Goal: Information Seeking & Learning: Stay updated

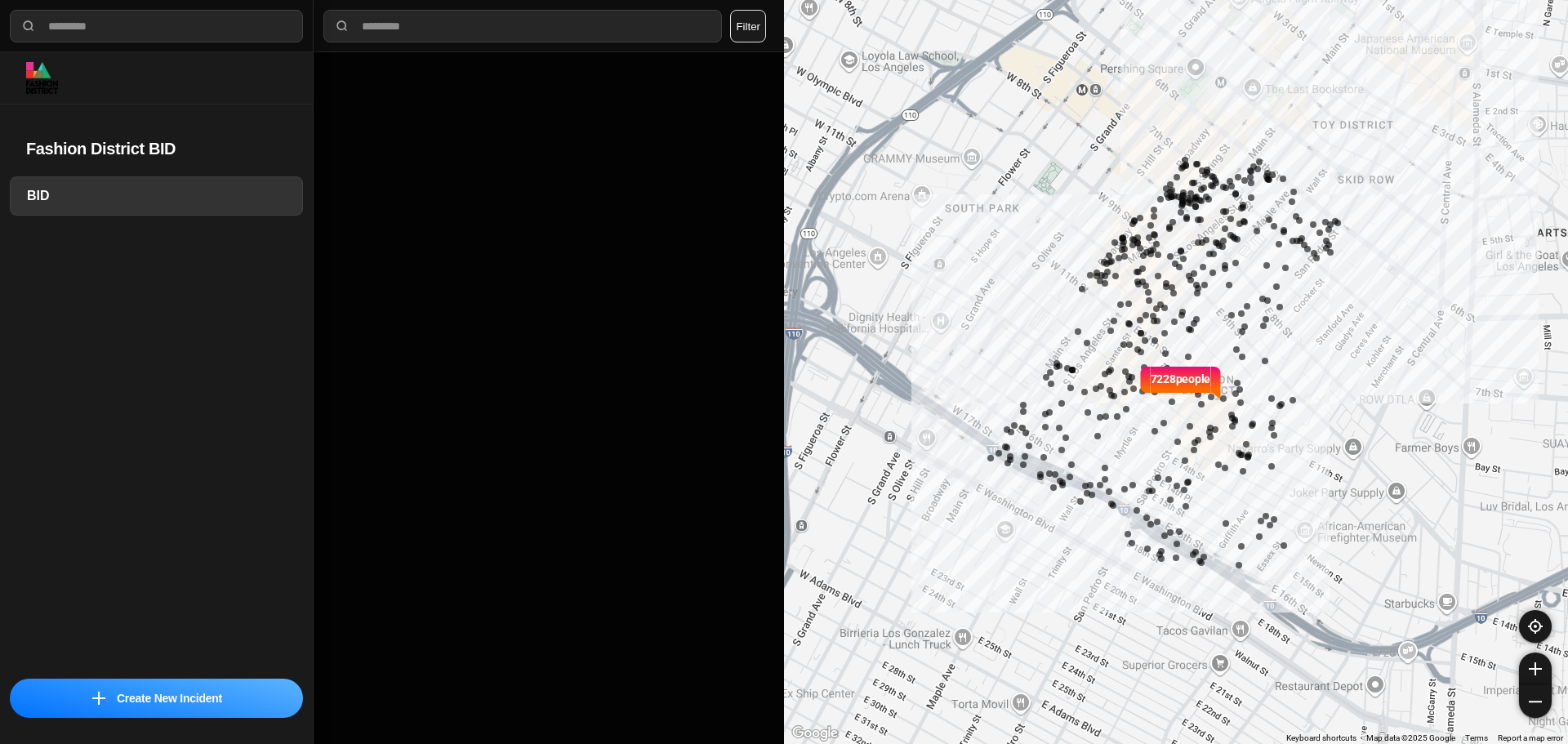
select select "*"
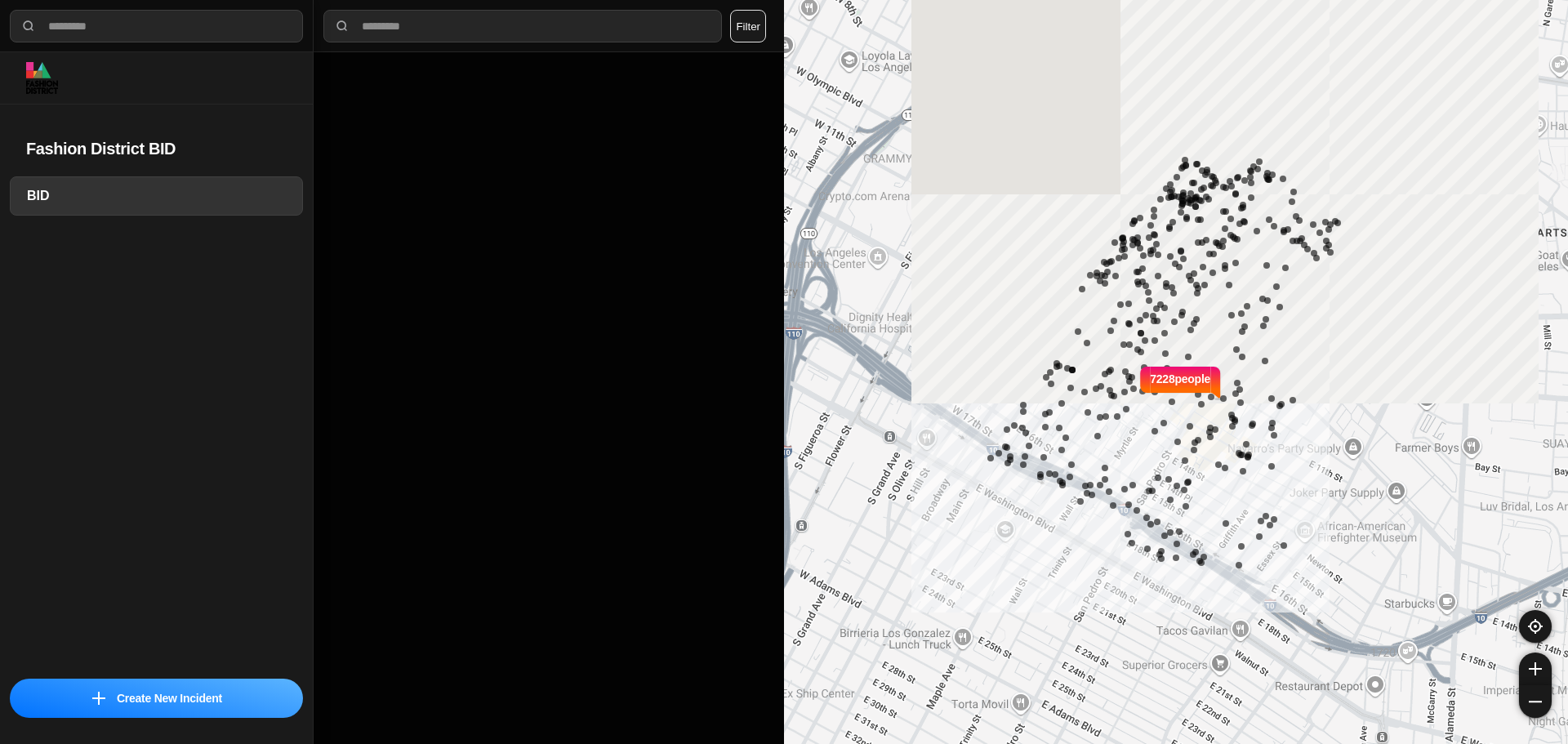
select select "*"
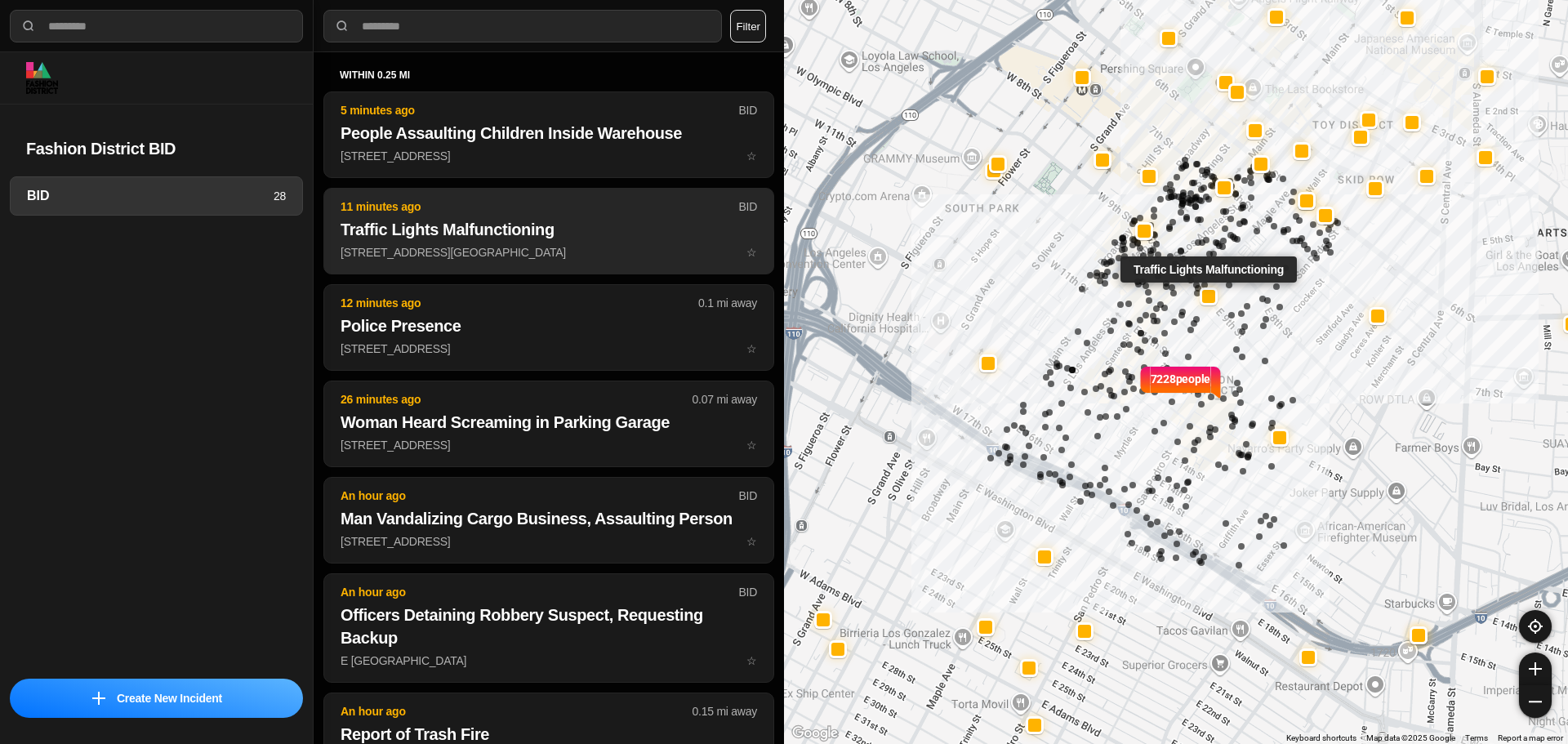
click at [483, 220] on h2 "Traffic Lights Malfunctioning" at bounding box center [548, 230] width 416 height 23
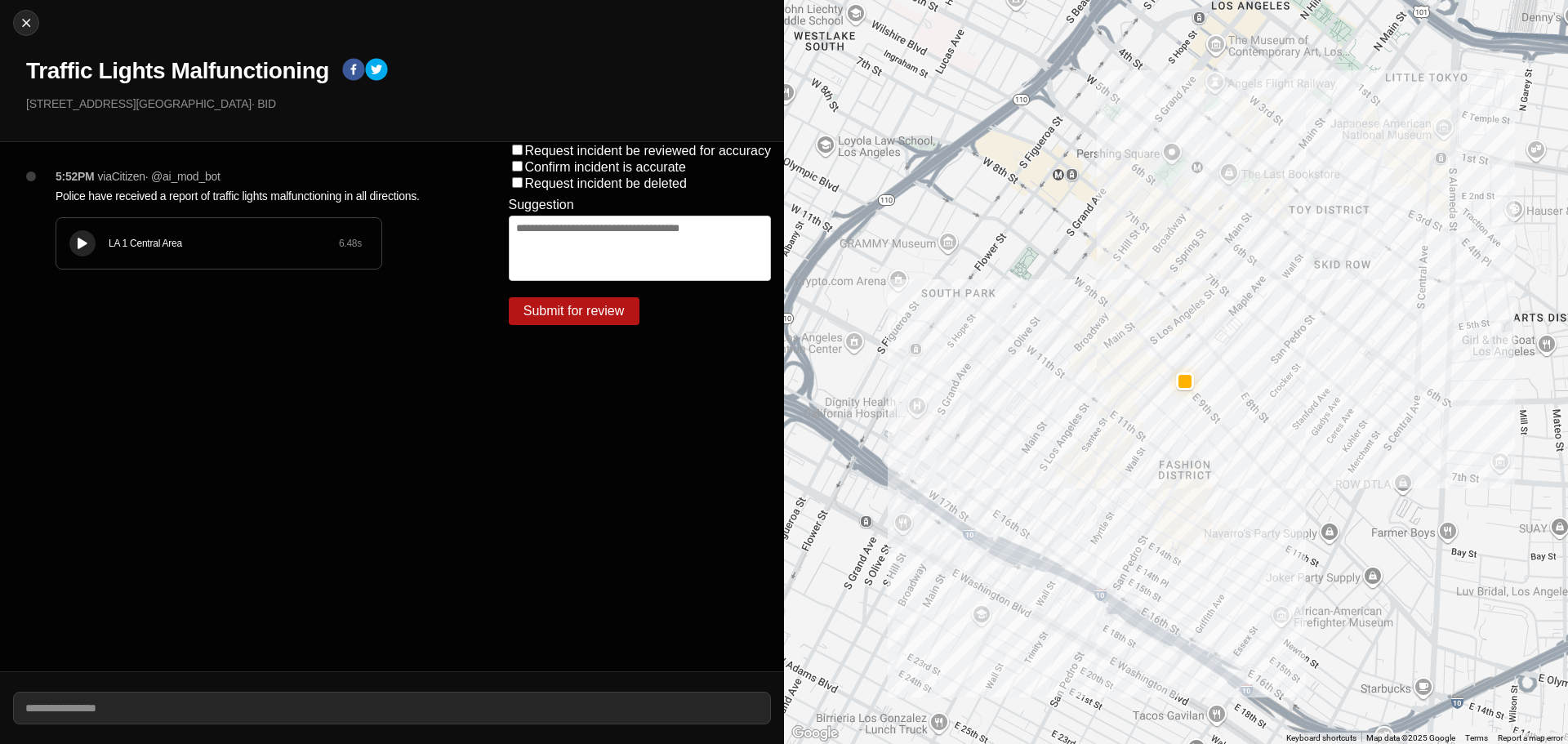
click at [140, 263] on div "LA 1 Central Area 6.48 s" at bounding box center [218, 243] width 325 height 50
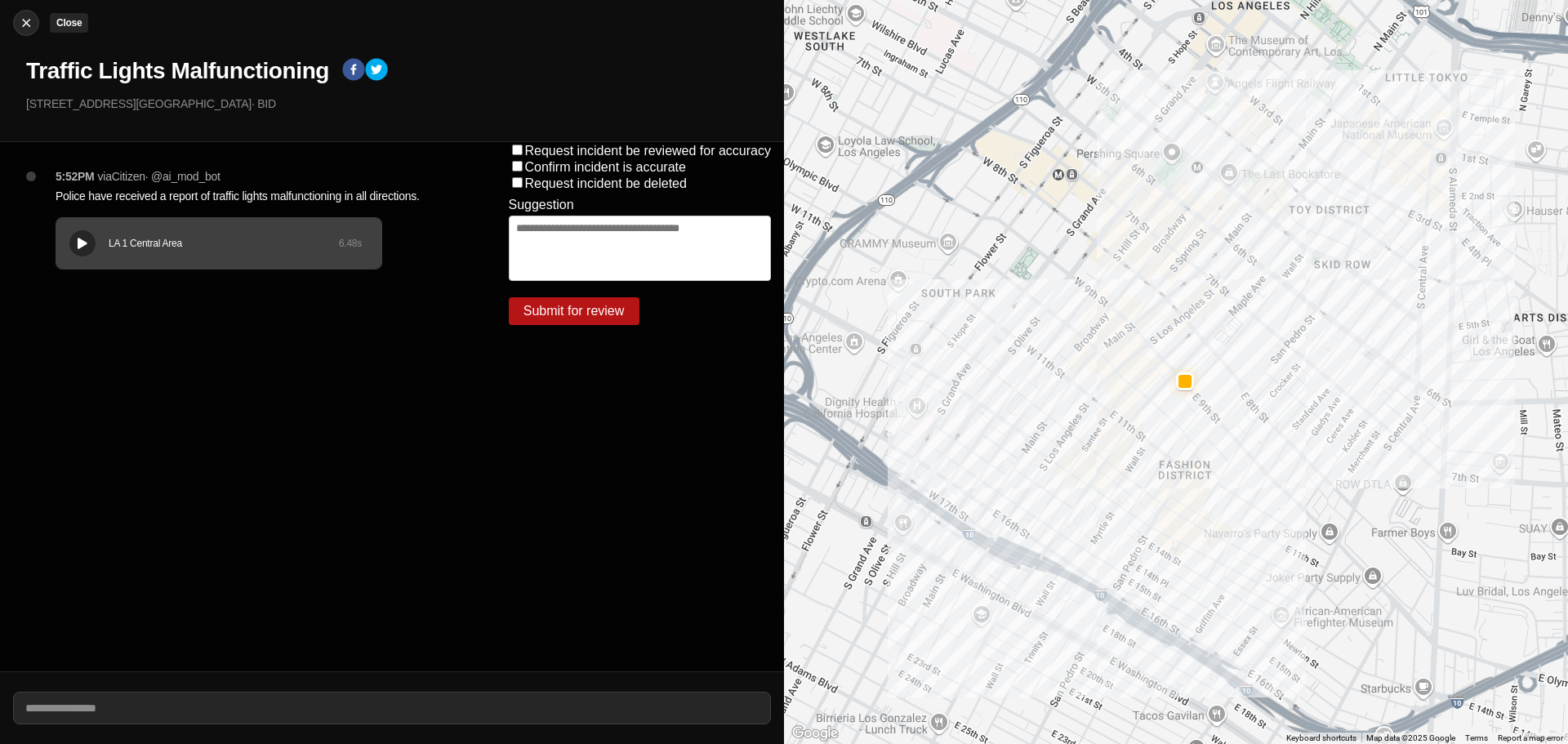
click at [24, 16] on img at bounding box center [26, 22] width 16 height 16
select select "*"
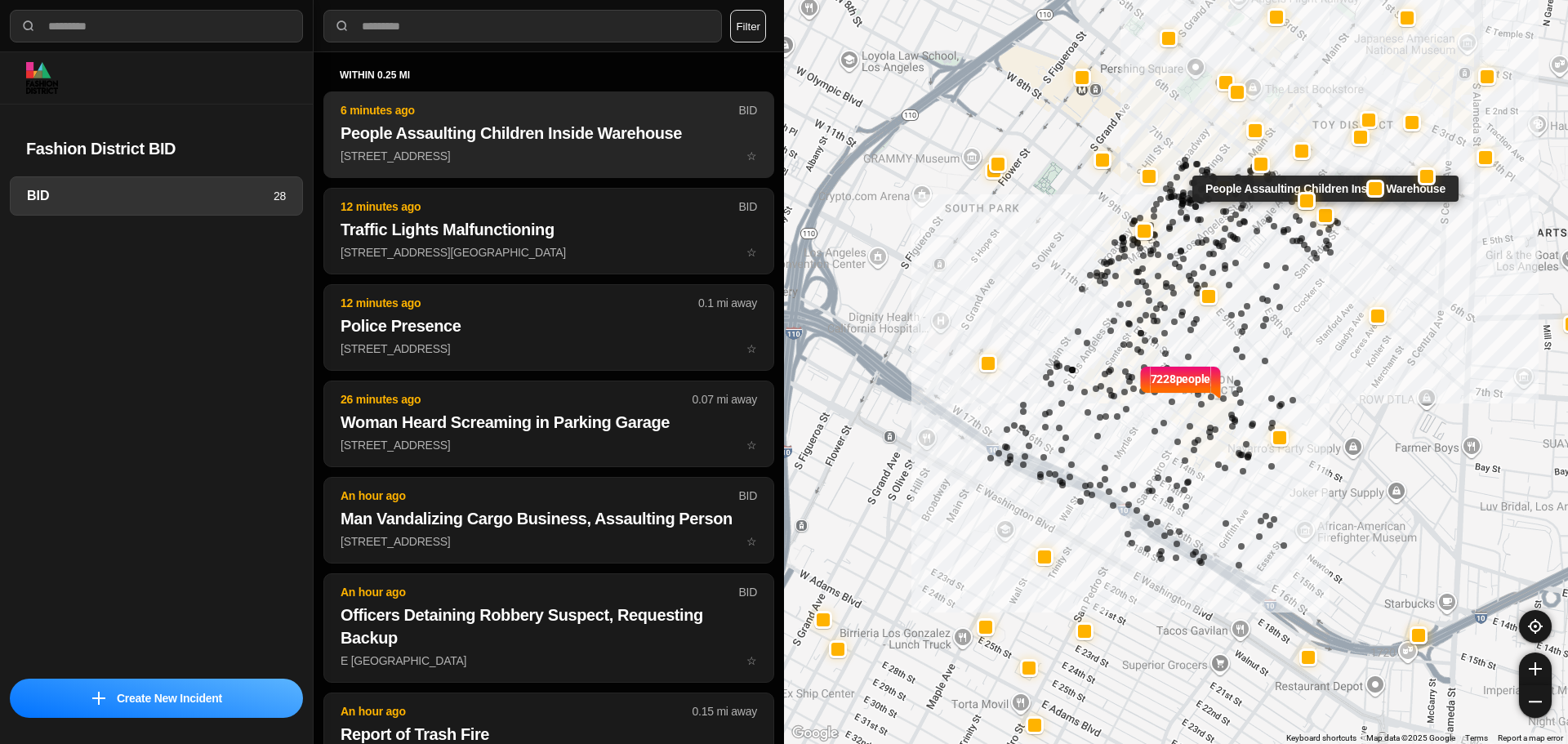
click at [452, 143] on h2 "People Assaulting Children Inside Warehouse" at bounding box center [548, 133] width 416 height 23
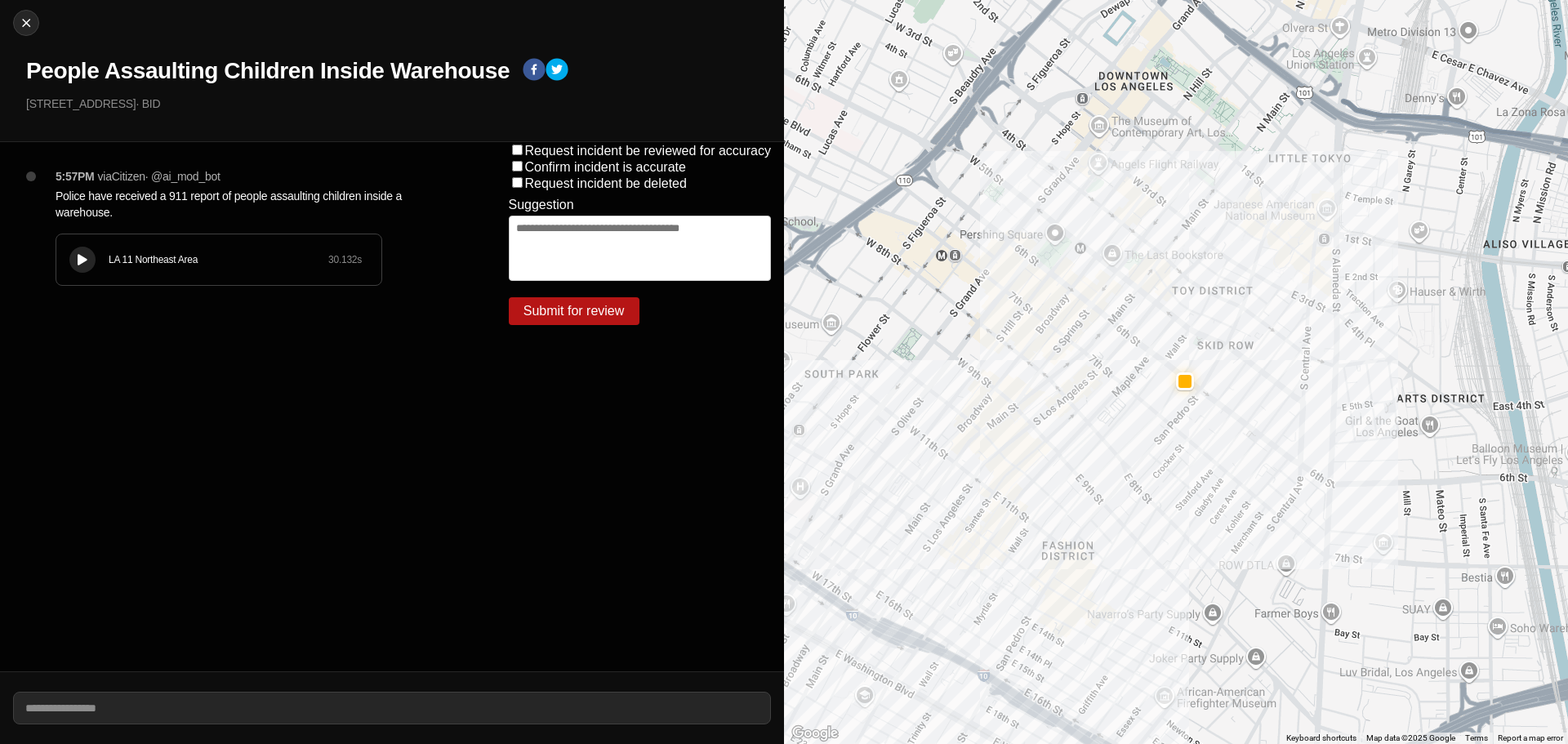
click at [72, 253] on div "LA 11 Northeast Area 30.132 s" at bounding box center [218, 259] width 325 height 50
click at [36, 18] on div at bounding box center [27, 22] width 25 height 16
select select "*"
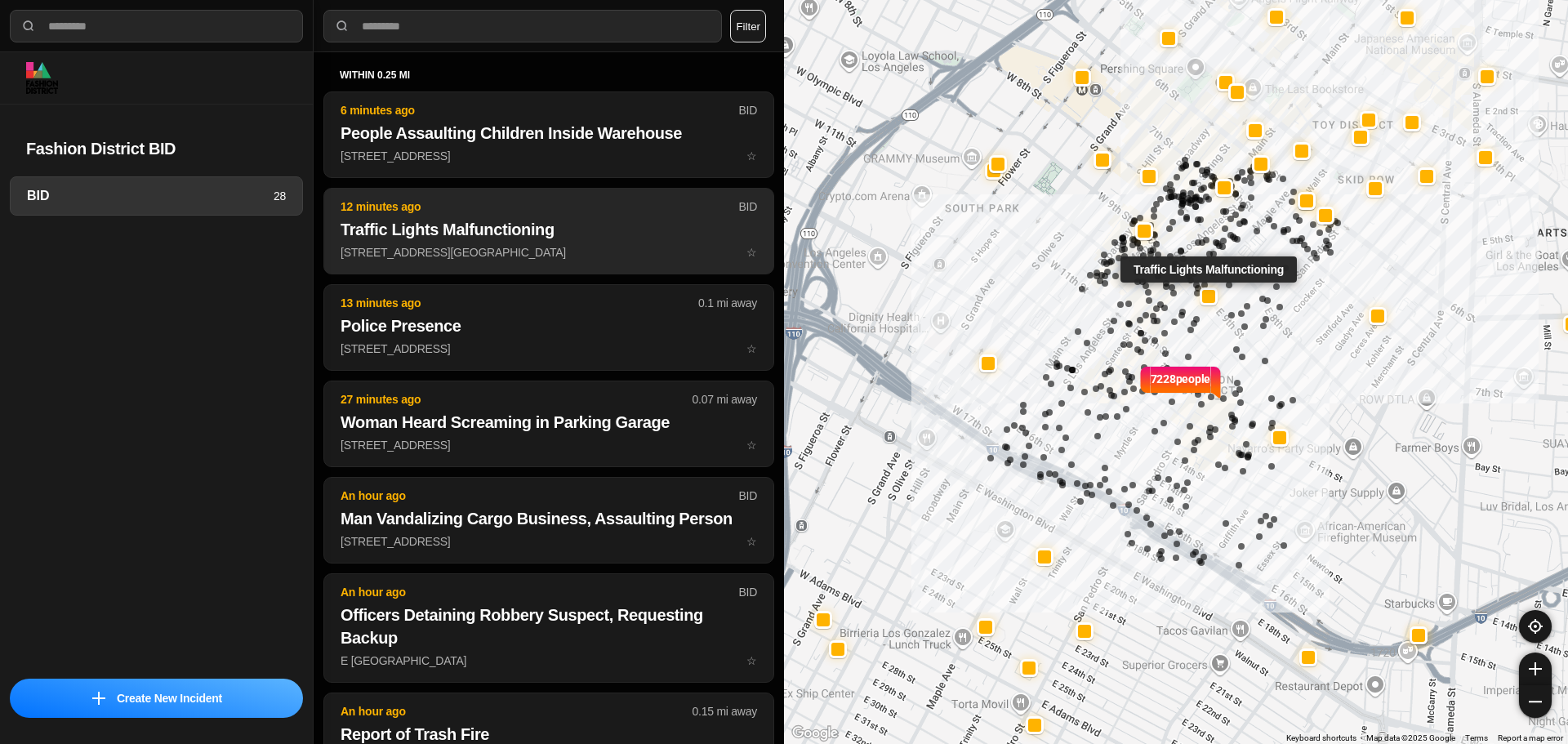
click at [535, 236] on h2 "Traffic Lights Malfunctioning" at bounding box center [548, 230] width 416 height 23
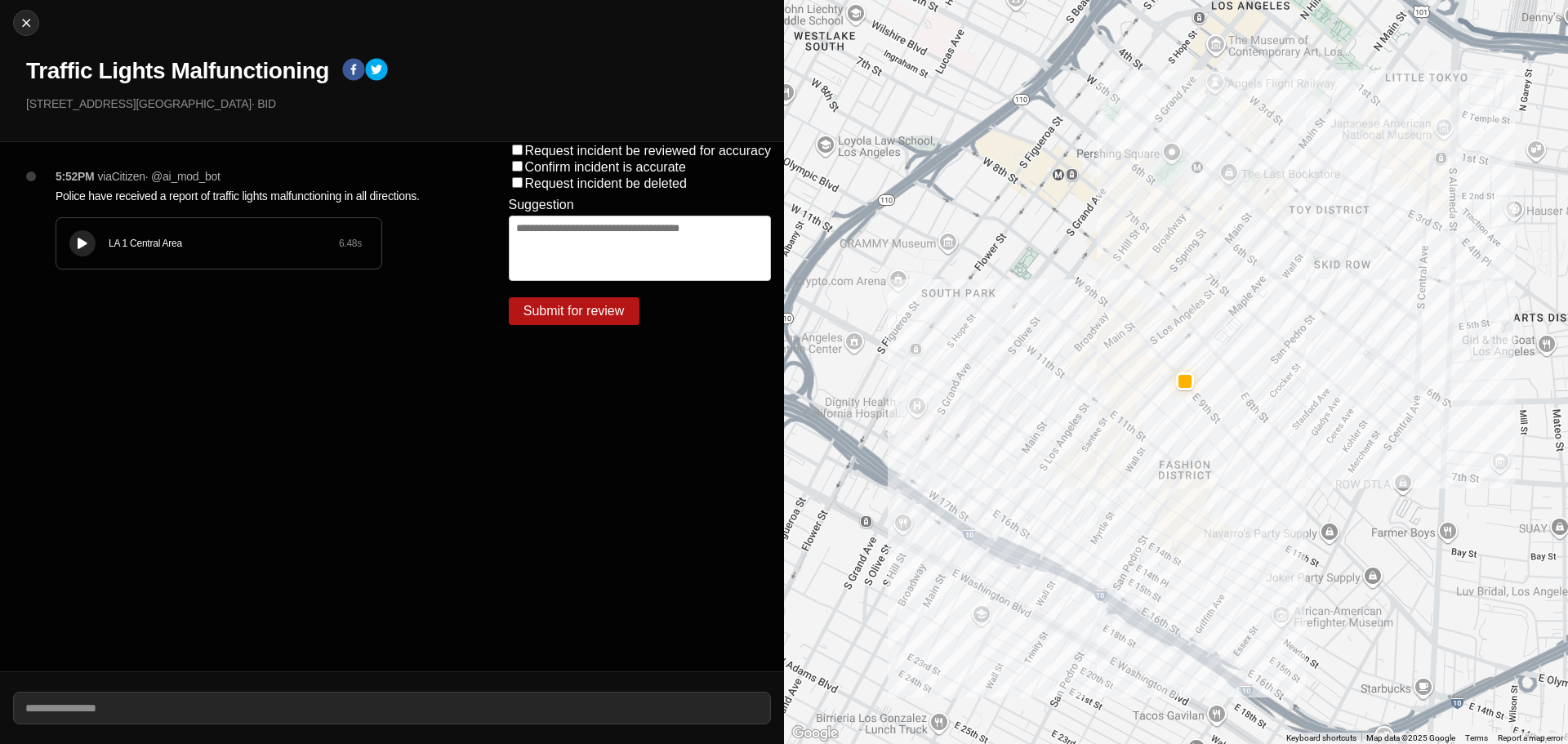
click at [196, 234] on div "LA 1 Central Area 6.48 s" at bounding box center [218, 243] width 325 height 50
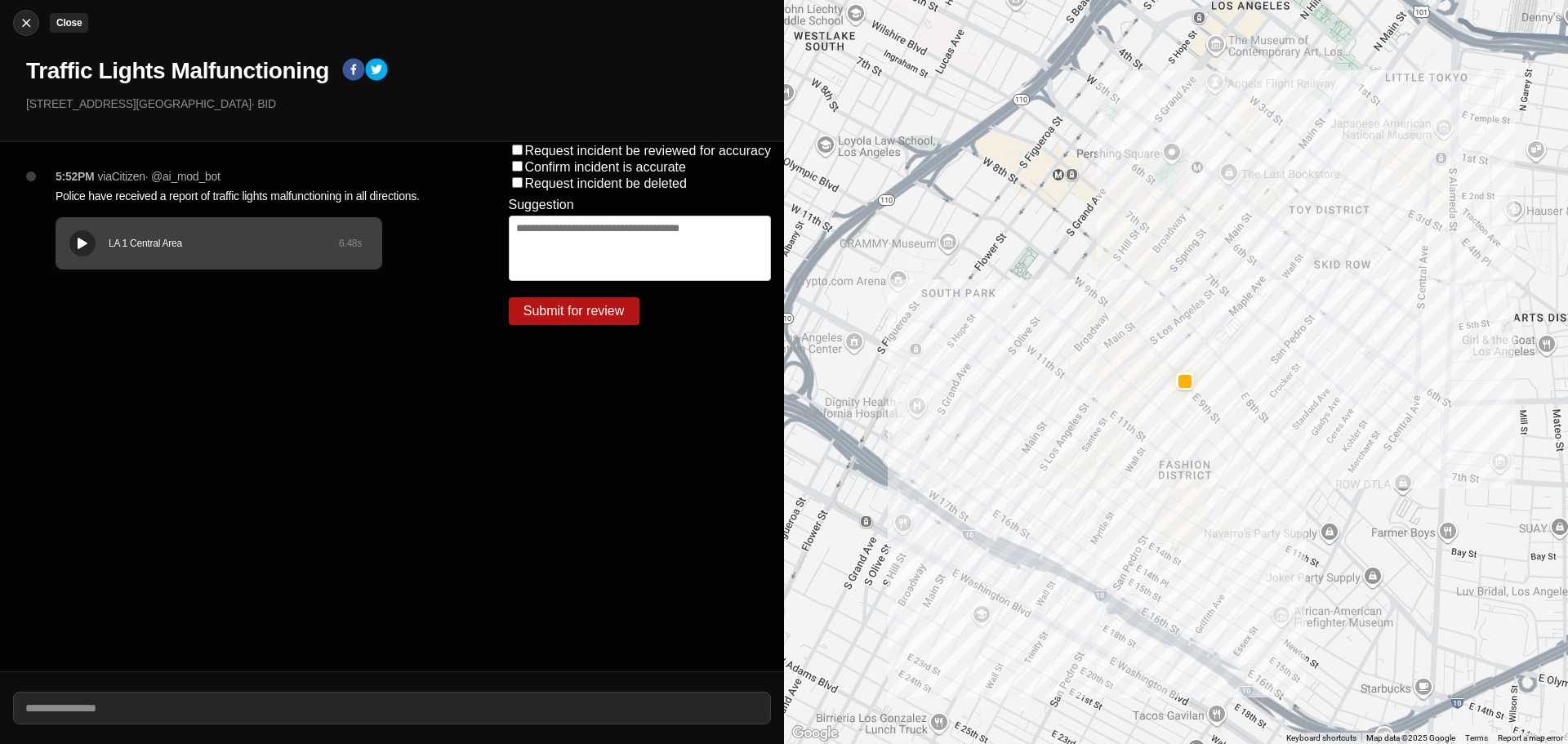
click at [24, 17] on img at bounding box center [26, 22] width 16 height 16
select select "*"
